Goal: Transaction & Acquisition: Purchase product/service

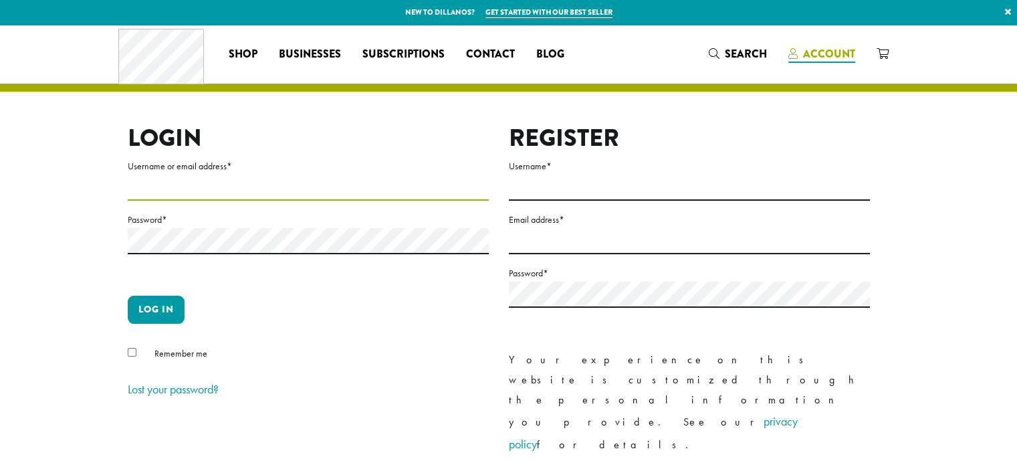
type input "*********"
click at [822, 55] on span "Account" at bounding box center [829, 53] width 52 height 15
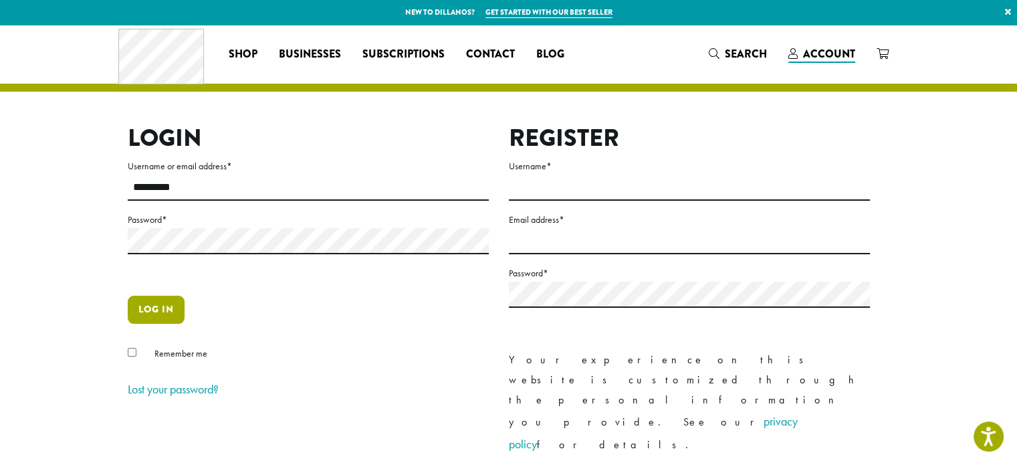
click at [162, 305] on button "Log in" at bounding box center [156, 309] width 57 height 28
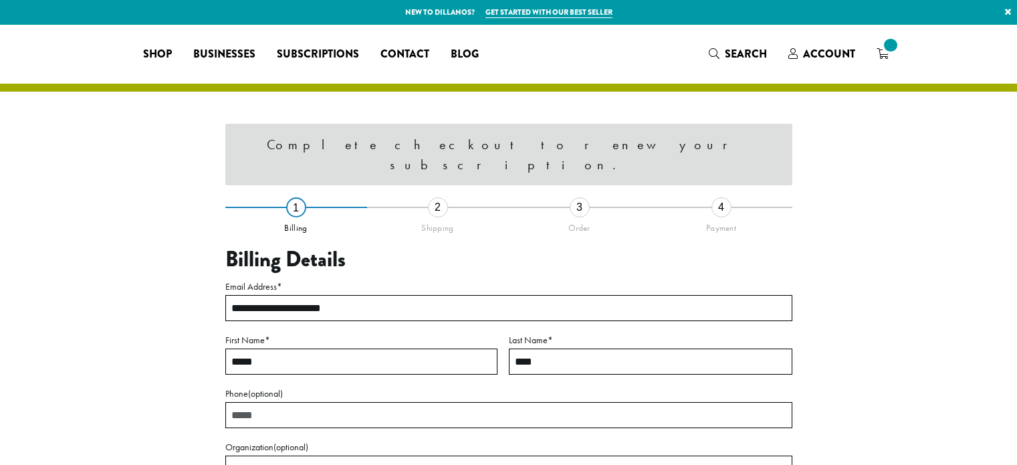
select select "**"
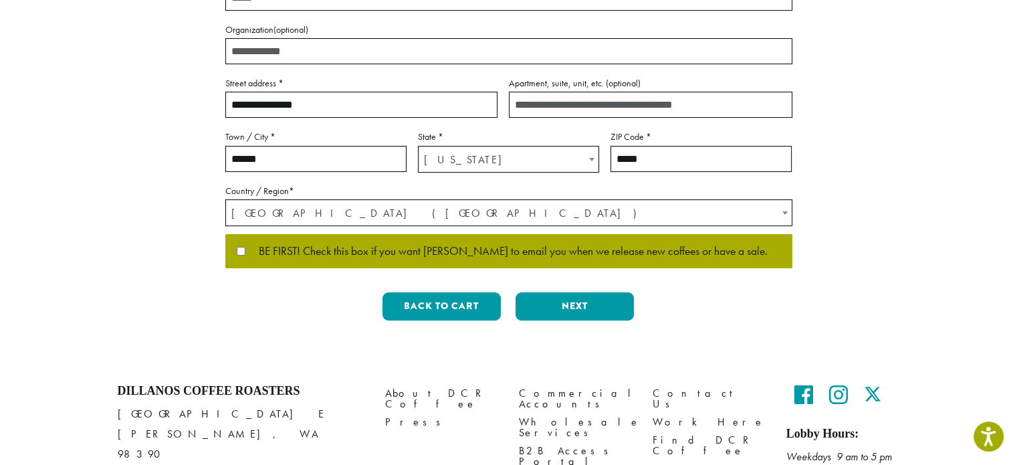
scroll to position [336, 0]
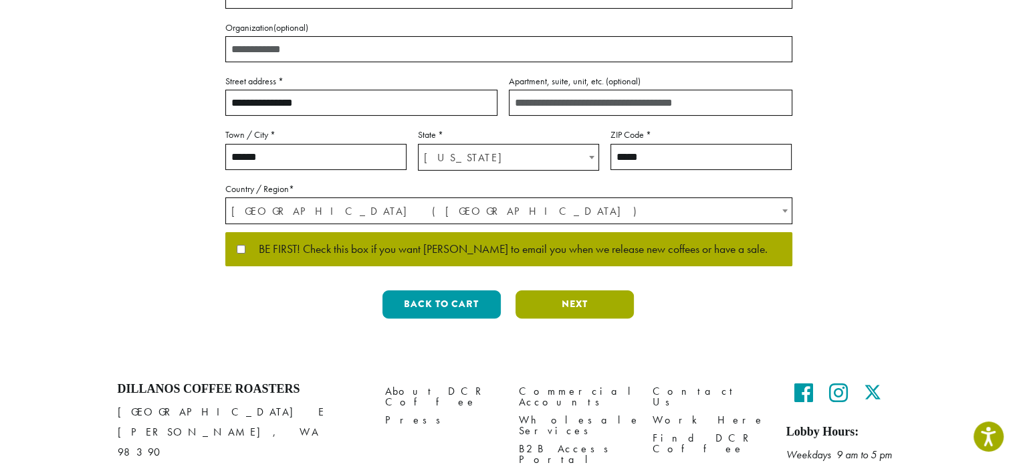
click at [558, 299] on button "Next" at bounding box center [574, 304] width 118 height 28
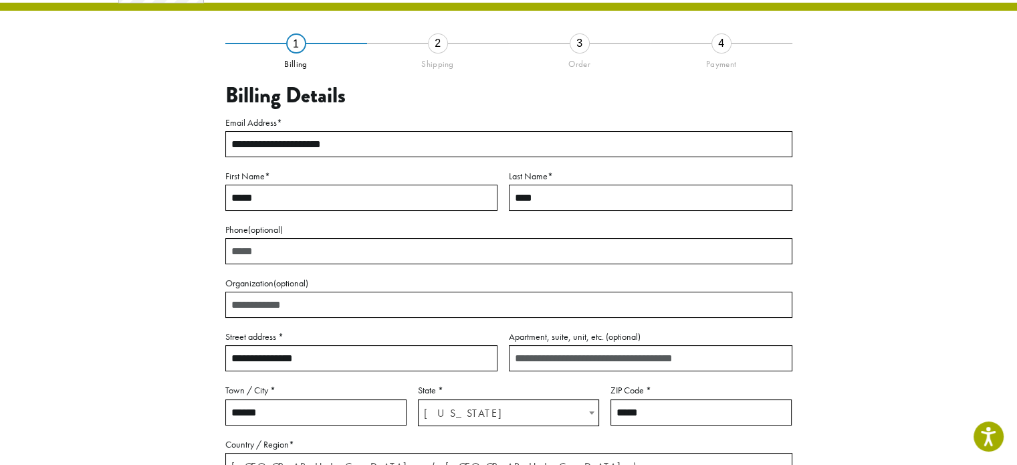
scroll to position [76, 0]
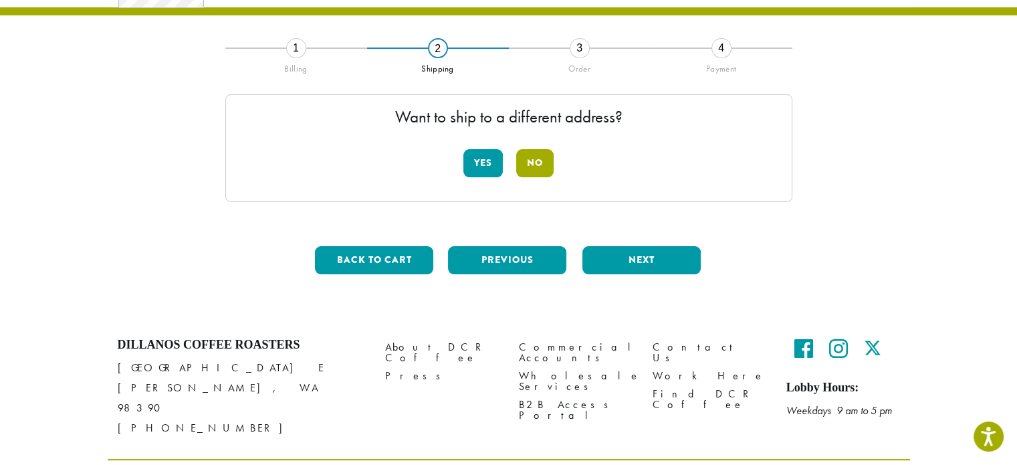
click at [536, 166] on button "No" at bounding box center [534, 163] width 37 height 28
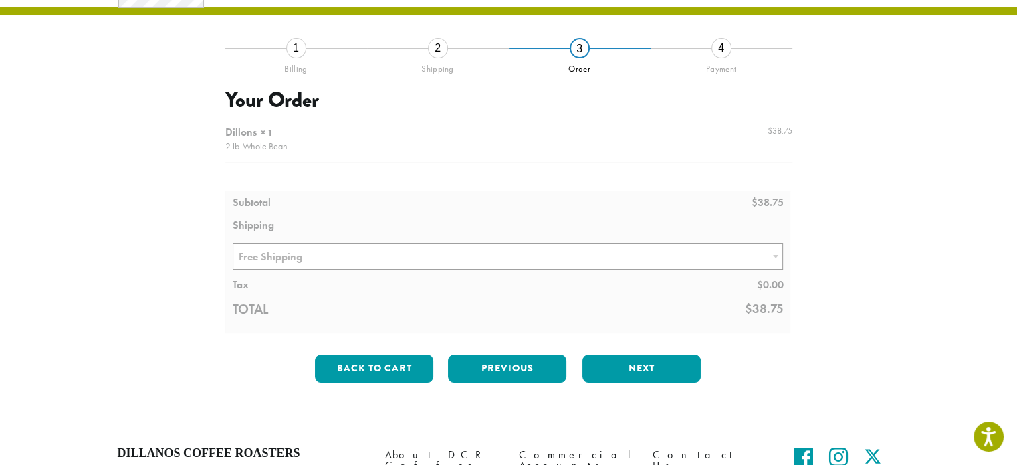
scroll to position [206, 0]
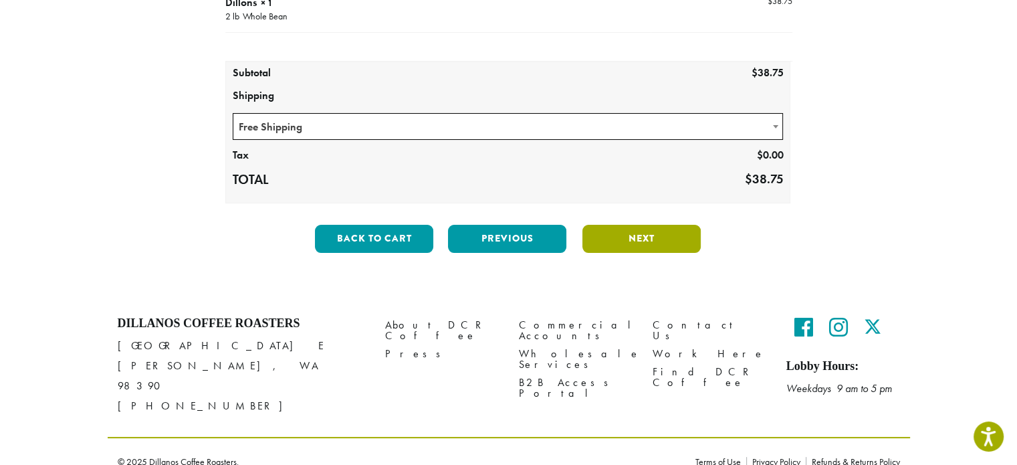
click at [615, 229] on button "Next" at bounding box center [641, 239] width 118 height 28
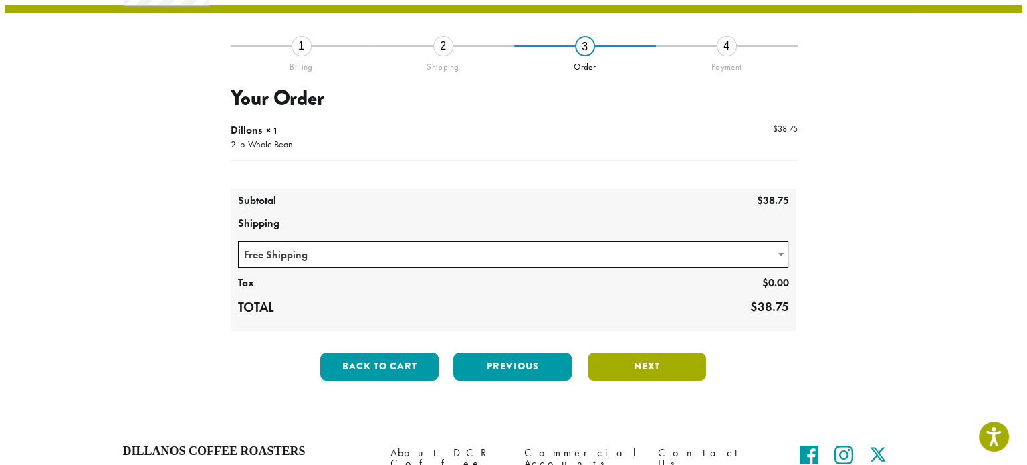
scroll to position [76, 0]
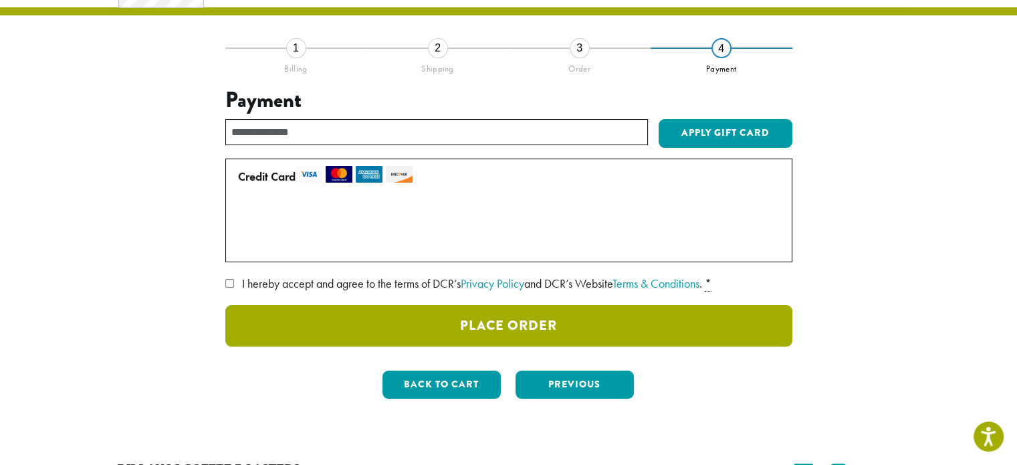
click at [503, 320] on button "Place Order" at bounding box center [508, 325] width 567 height 41
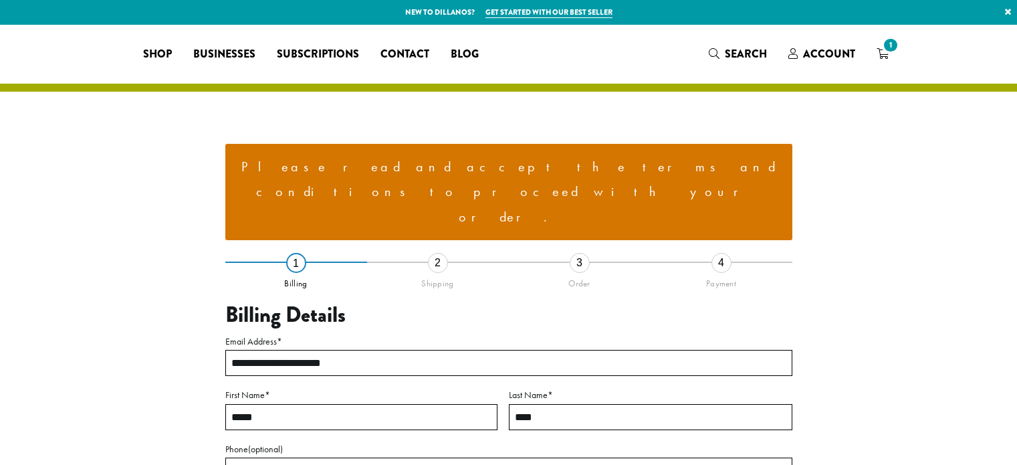
select select "**"
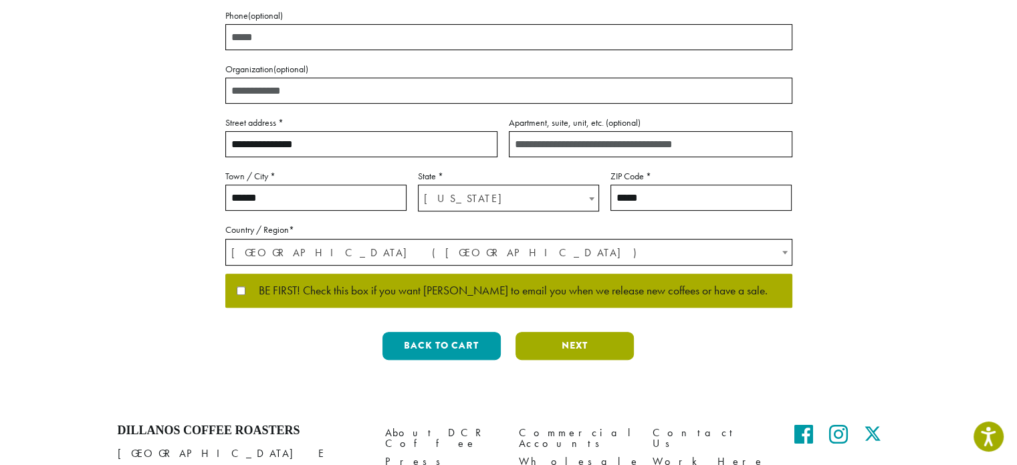
scroll to position [491, 0]
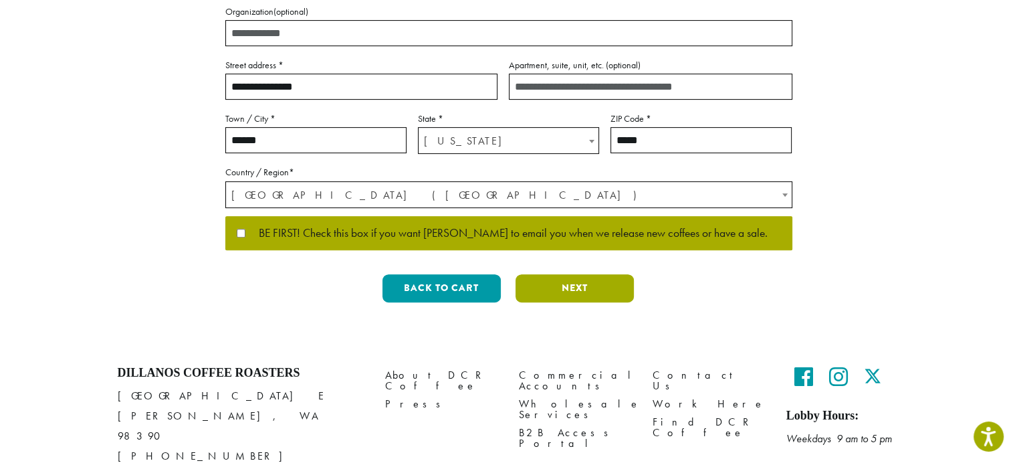
click at [556, 274] on button "Next" at bounding box center [574, 288] width 118 height 28
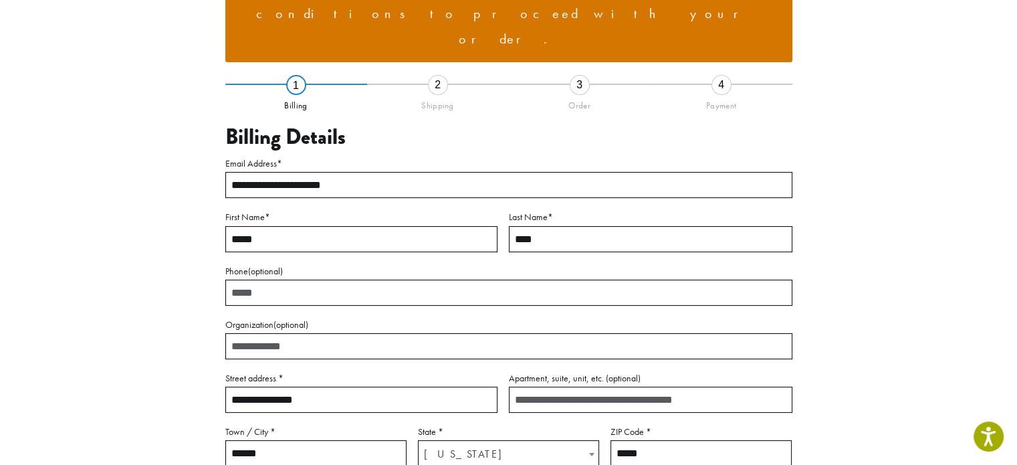
scroll to position [164, 0]
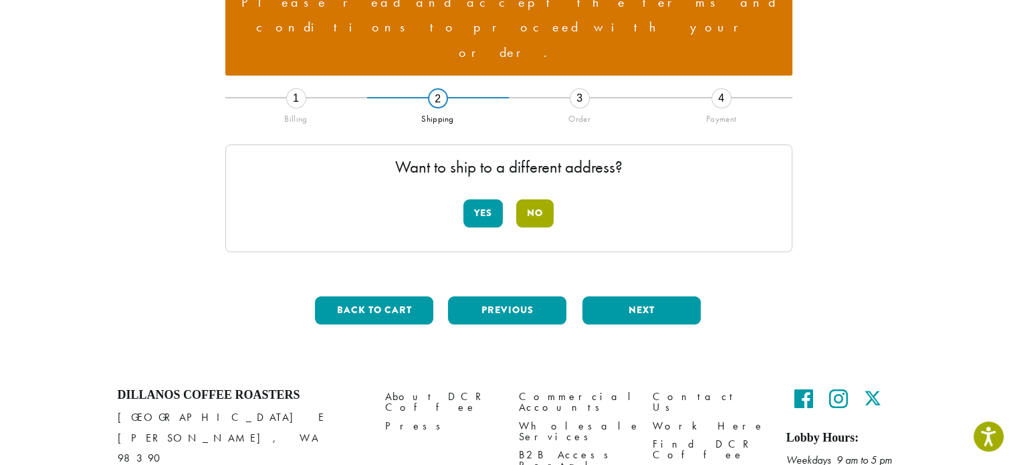
click at [533, 199] on button "No" at bounding box center [534, 213] width 37 height 28
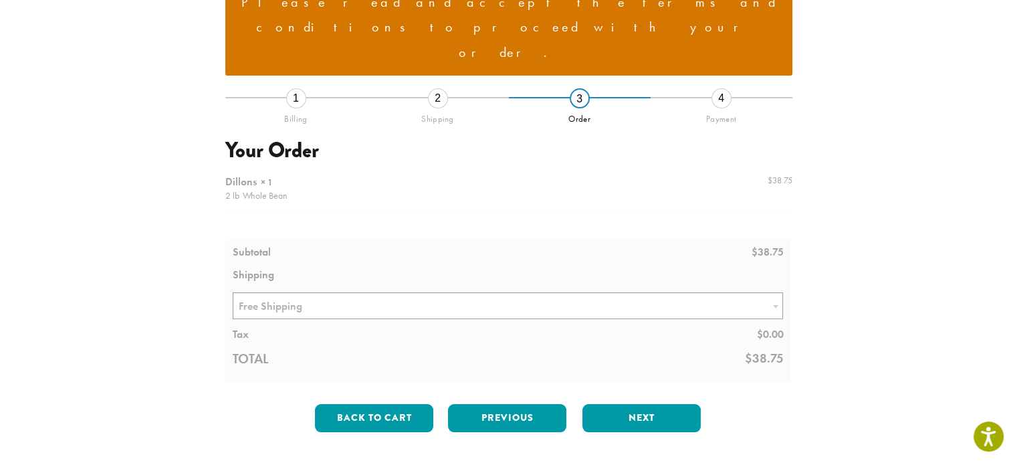
scroll to position [294, 0]
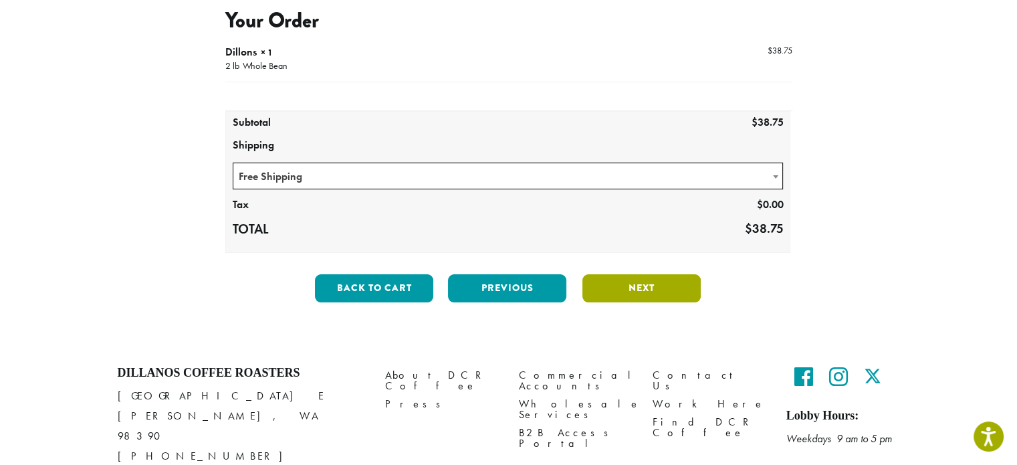
click at [626, 274] on button "Next" at bounding box center [641, 288] width 118 height 28
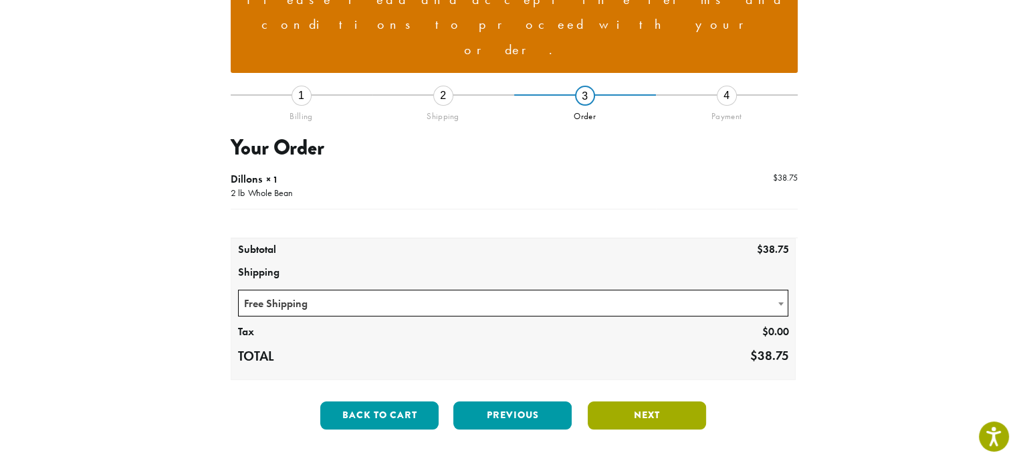
scroll to position [164, 0]
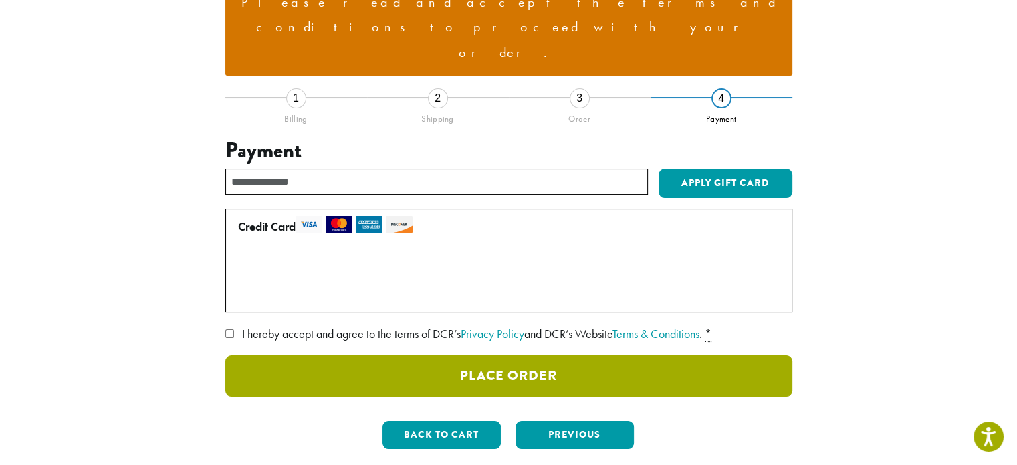
click at [513, 355] on button "Place Order" at bounding box center [508, 375] width 567 height 41
